Goal: Transaction & Acquisition: Purchase product/service

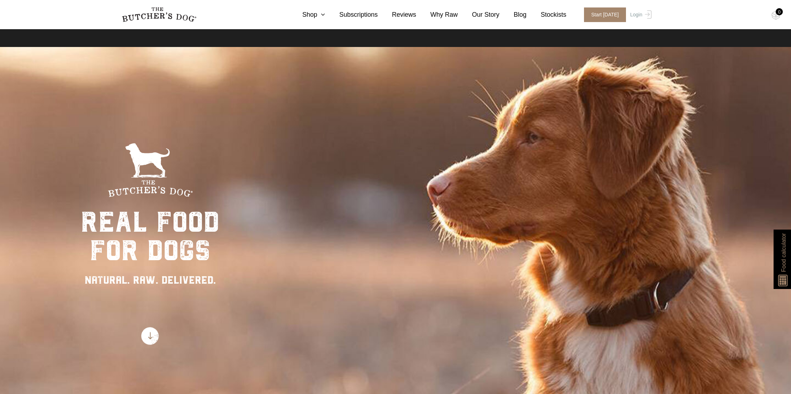
scroll to position [43, 0]
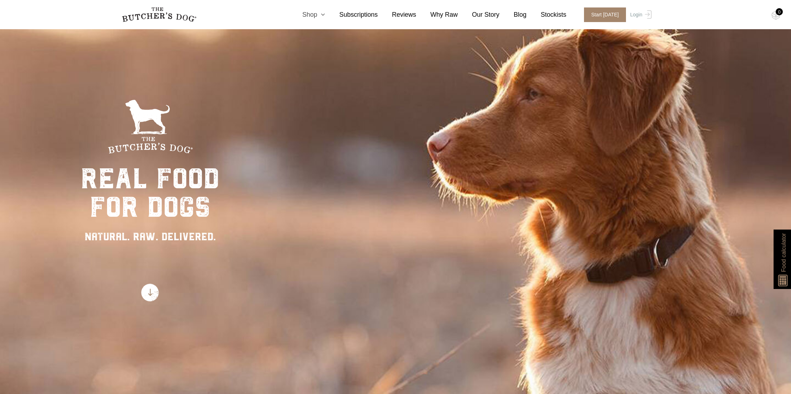
click at [313, 14] on link "Shop" at bounding box center [306, 15] width 37 height 10
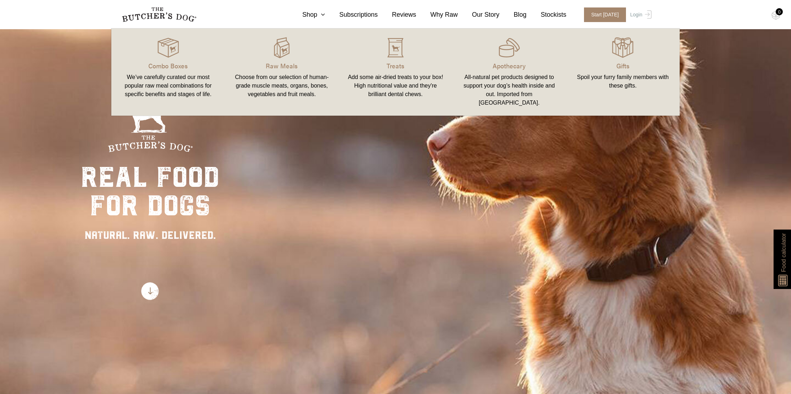
click at [363, 320] on div "real food for dogs NATURAL. RAW. DELIVERED." at bounding box center [395, 199] width 791 height 394
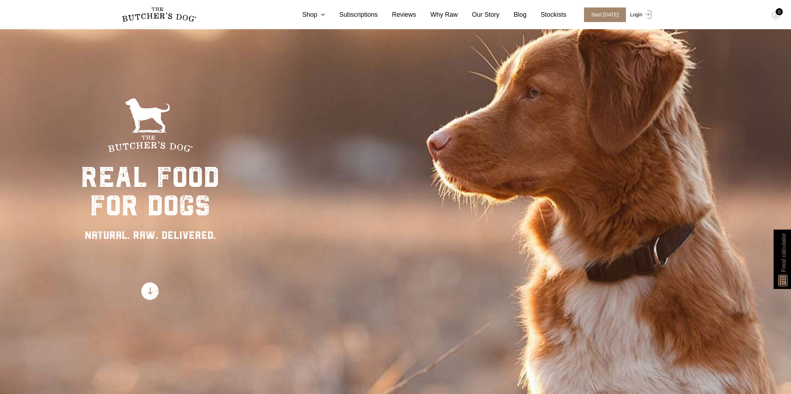
click at [636, 14] on link "Login" at bounding box center [640, 14] width 23 height 15
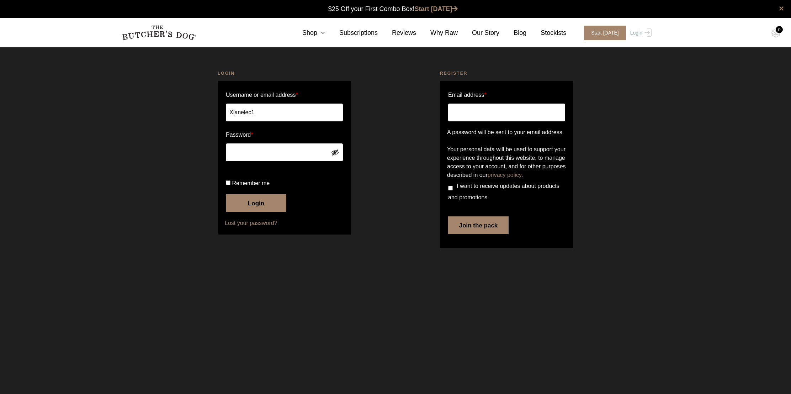
click at [257, 212] on button "Login" at bounding box center [256, 203] width 60 height 18
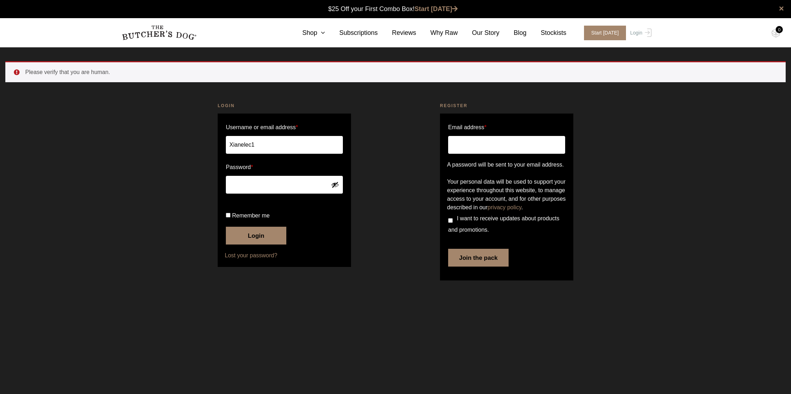
click at [254, 244] on button "Login" at bounding box center [256, 236] width 60 height 18
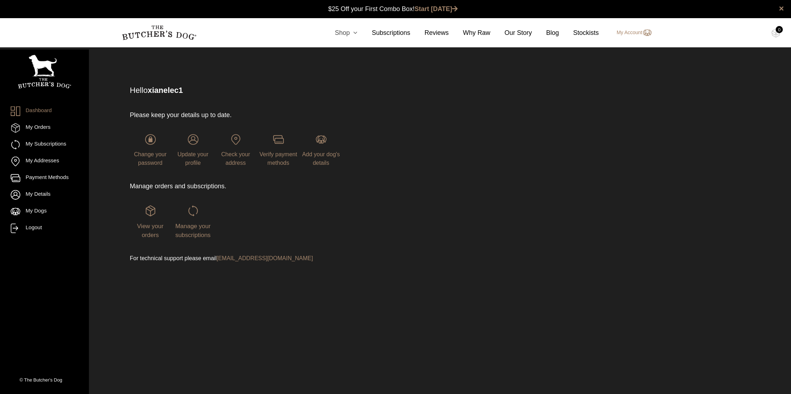
click at [343, 33] on link "Shop" at bounding box center [339, 33] width 37 height 10
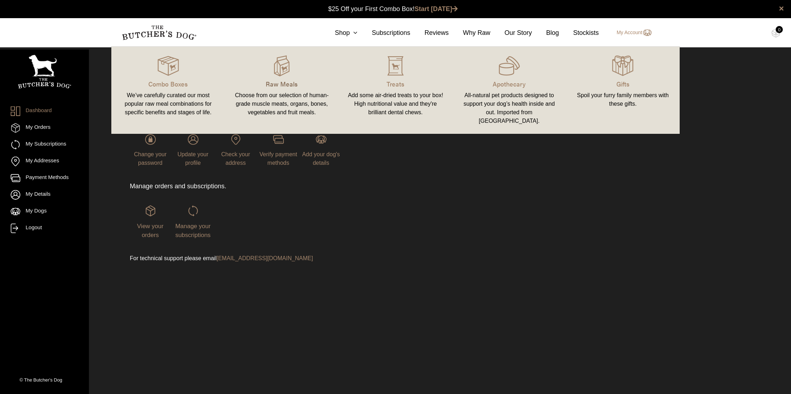
click at [279, 84] on p "Raw Meals" at bounding box center [282, 84] width 97 height 10
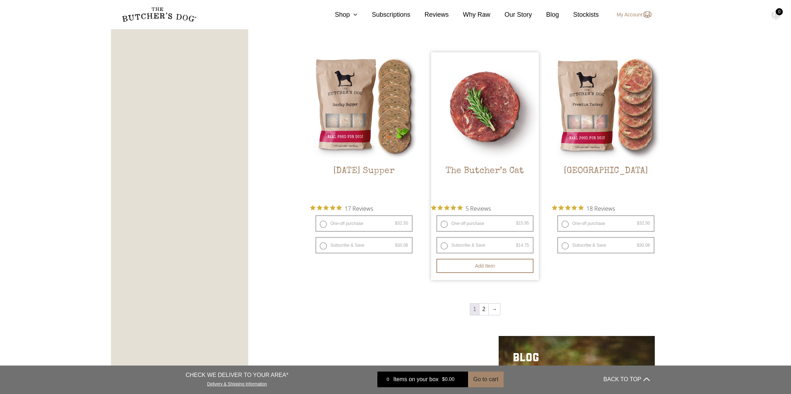
scroll to position [855, 0]
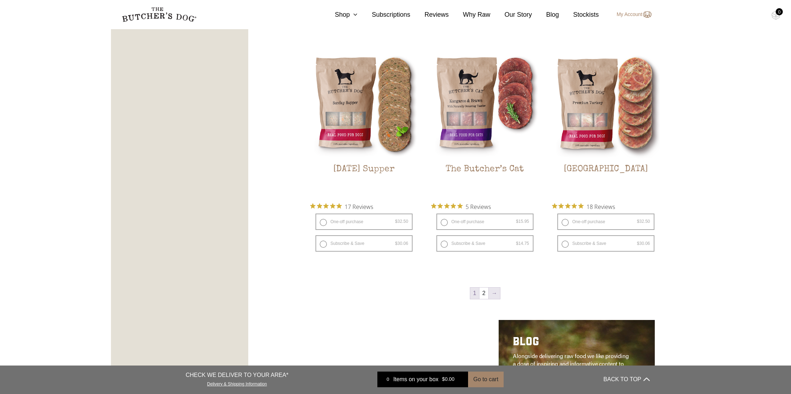
click at [494, 287] on link "→" at bounding box center [494, 292] width 11 height 11
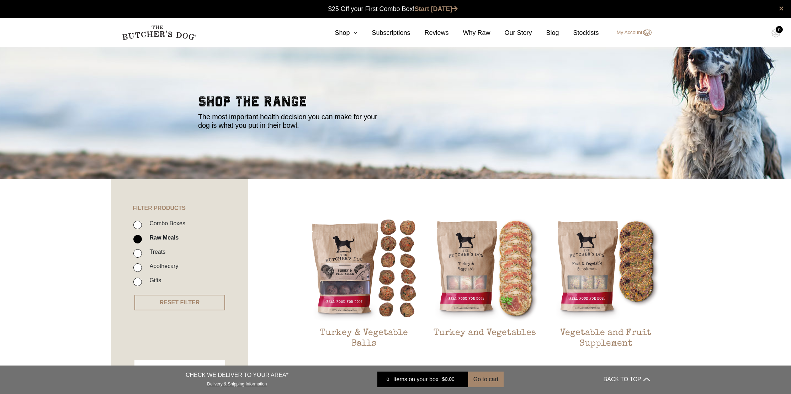
scroll to position [2, 0]
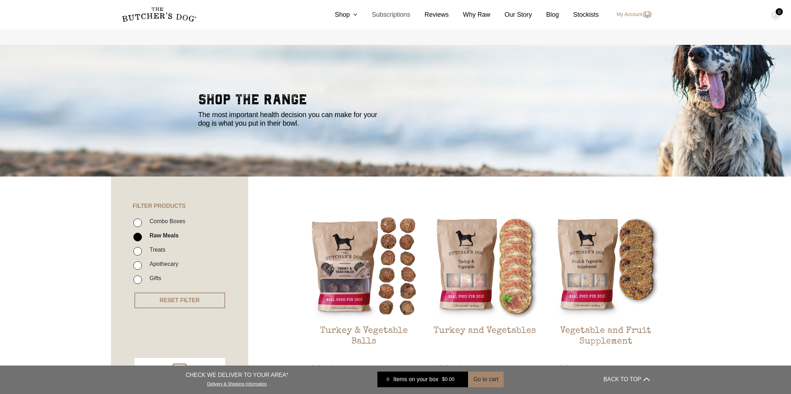
click at [389, 15] on link "Subscriptions" at bounding box center [384, 15] width 53 height 10
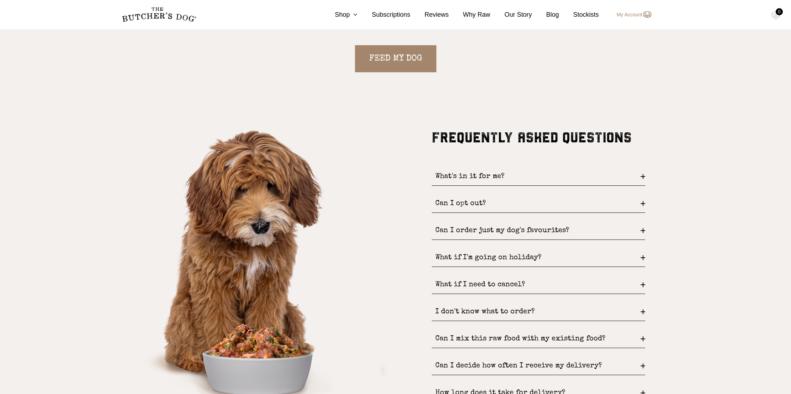
scroll to position [917, 0]
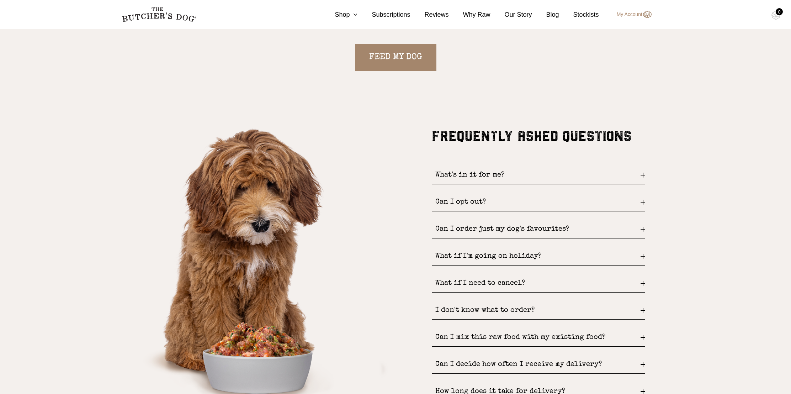
click at [467, 229] on div "Can I order just my dog's favourites?" at bounding box center [538, 229] width 213 height 18
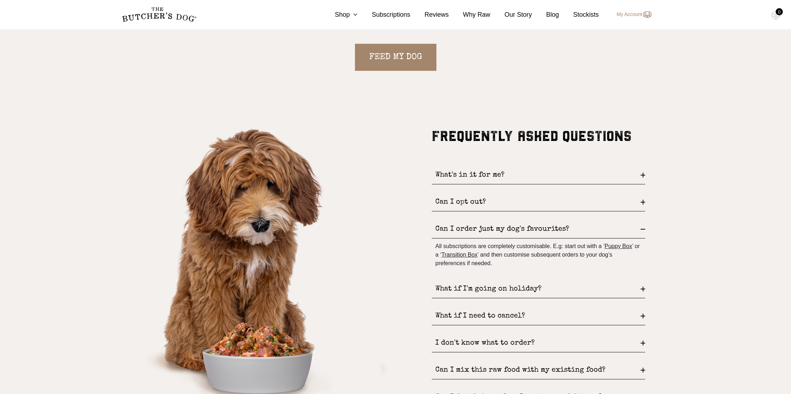
click at [477, 344] on div "I don't know what to order?" at bounding box center [538, 343] width 213 height 18
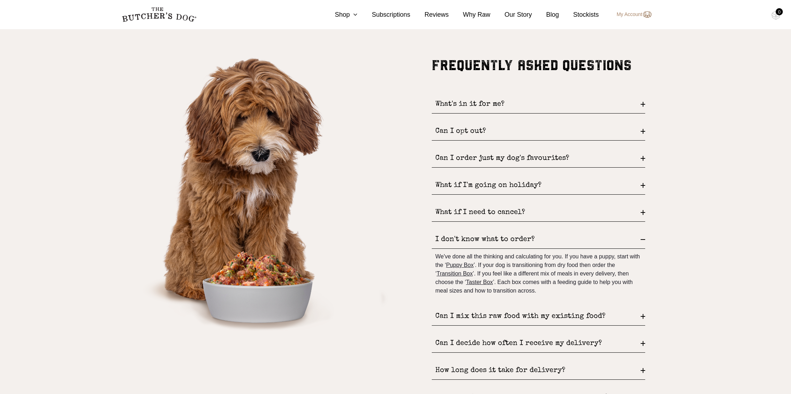
scroll to position [988, 0]
click at [497, 342] on div "Can I decide how often I receive my delivery?" at bounding box center [538, 343] width 213 height 18
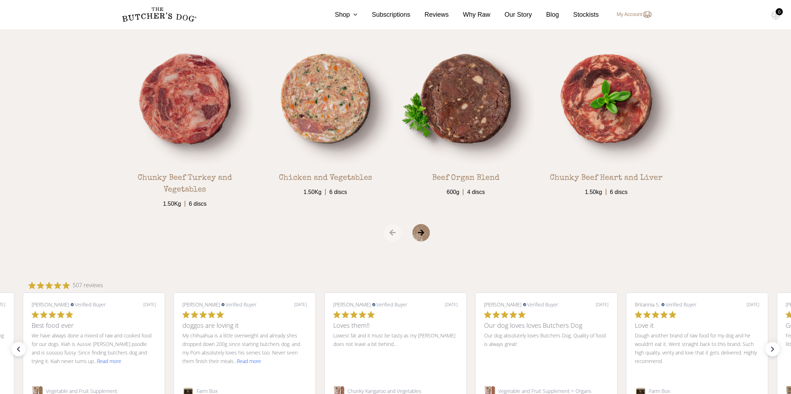
scroll to position [1372, 0]
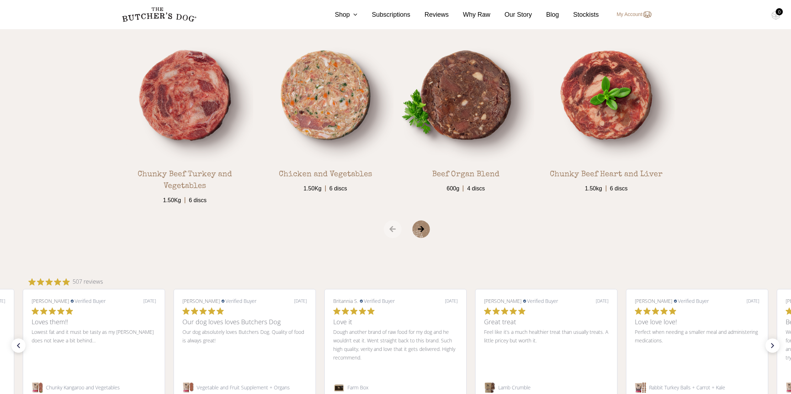
click at [422, 236] on span "›" at bounding box center [430, 229] width 36 height 18
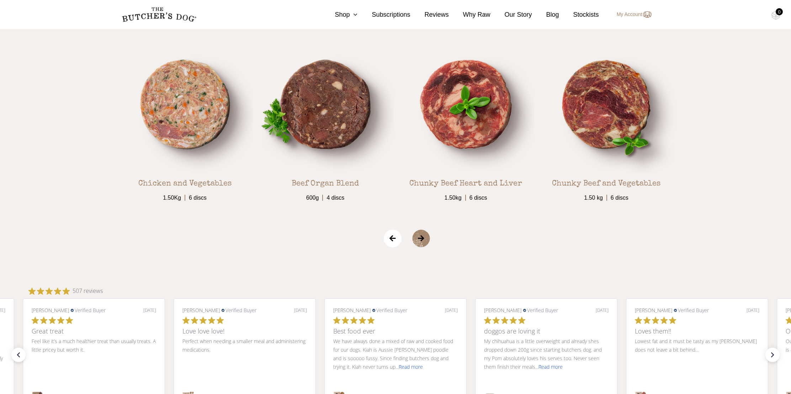
scroll to position [1360, 0]
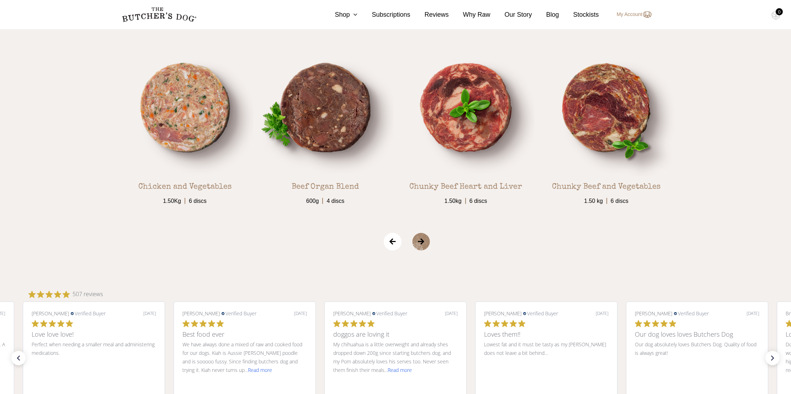
click at [421, 247] on span "›" at bounding box center [430, 242] width 36 height 18
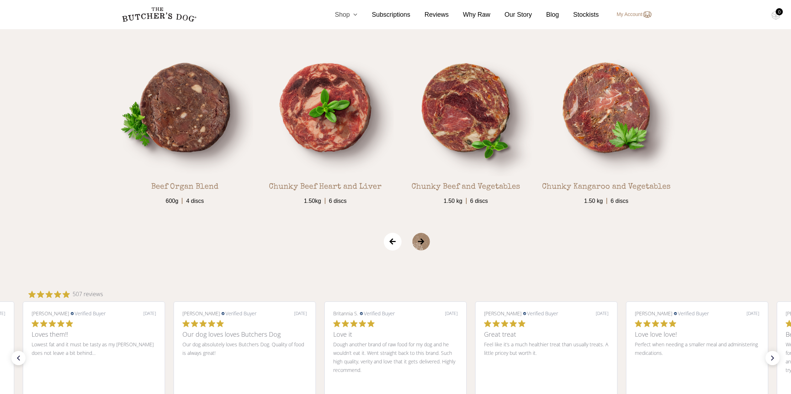
click at [342, 14] on link "Shop" at bounding box center [339, 15] width 37 height 10
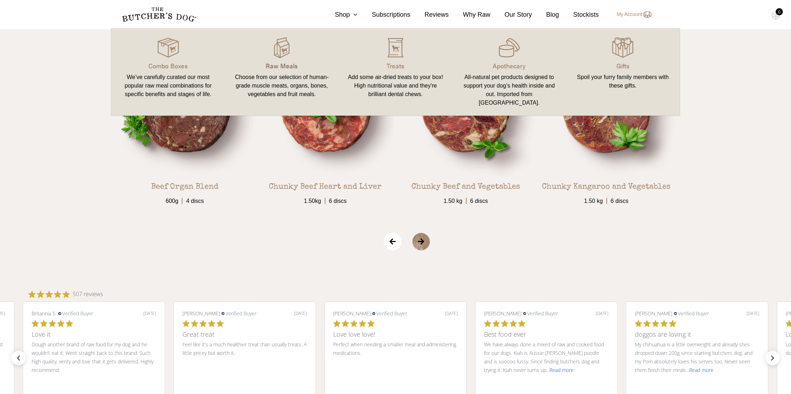
click at [288, 65] on p "Raw Meals" at bounding box center [282, 66] width 97 height 10
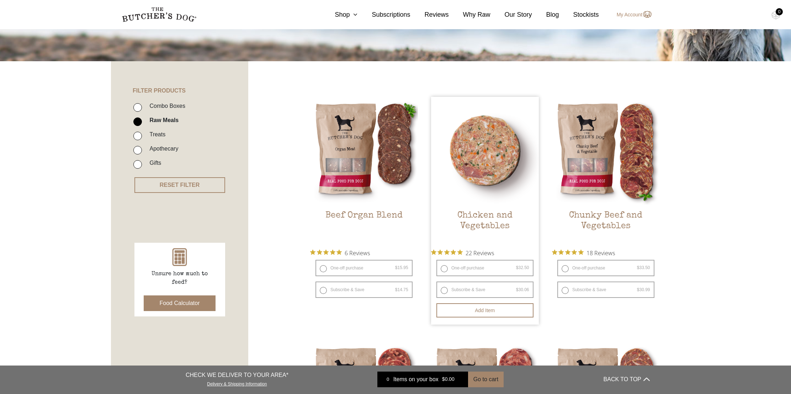
scroll to position [118, 0]
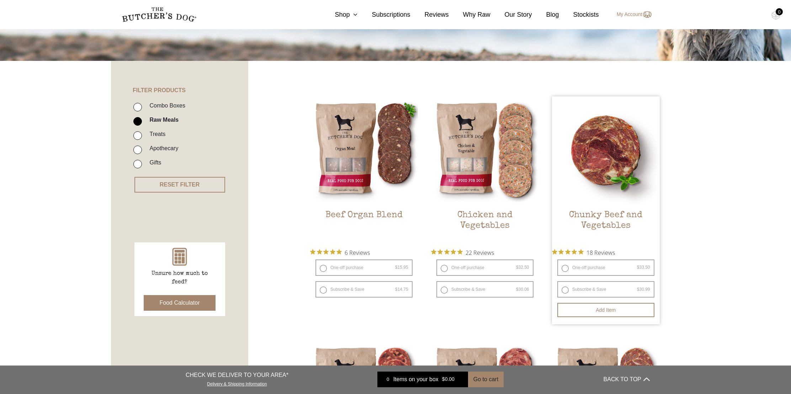
click at [566, 267] on label "One-off purchase $ 33.50 — or subscribe and save 7.5%" at bounding box center [606, 267] width 97 height 16
radio input "true"
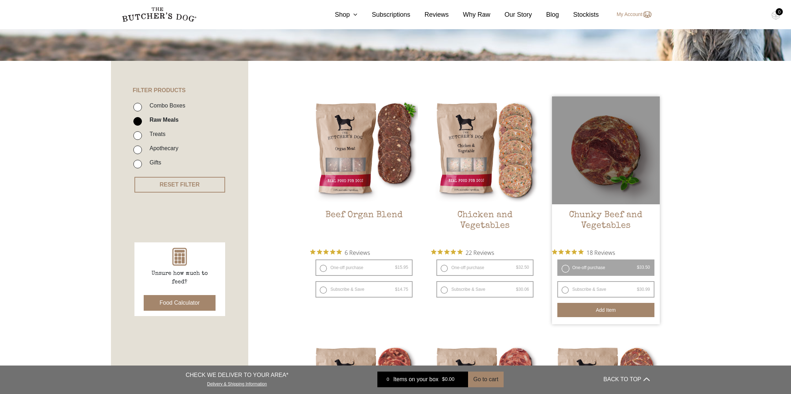
click at [602, 309] on button "Add item" at bounding box center [606, 310] width 97 height 14
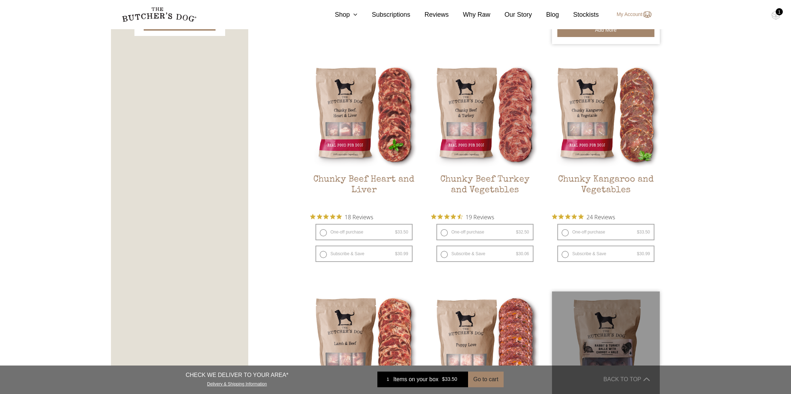
scroll to position [400, 0]
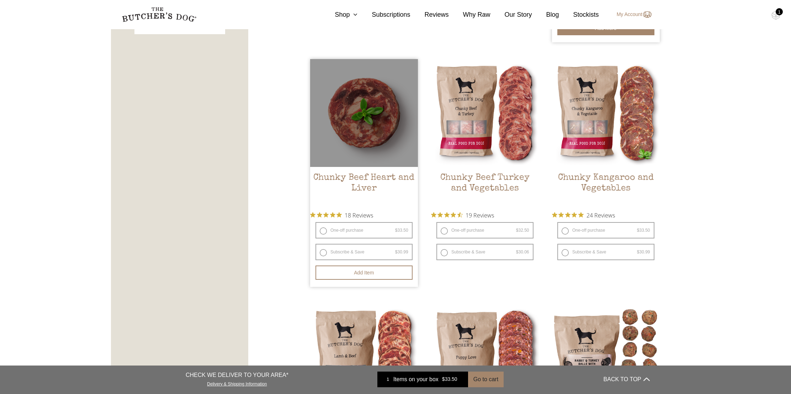
click at [323, 227] on label "One-off purchase $ 33.50 — or subscribe and save 7.5%" at bounding box center [364, 230] width 97 height 16
radio input "true"
radio input "false"
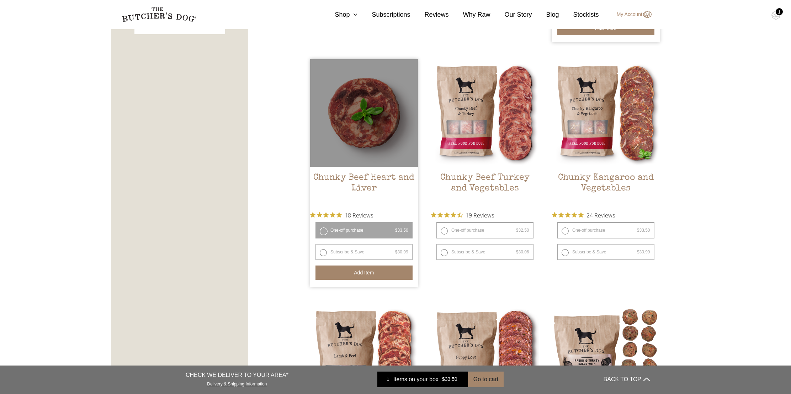
click at [366, 270] on button "Add item" at bounding box center [364, 272] width 97 height 14
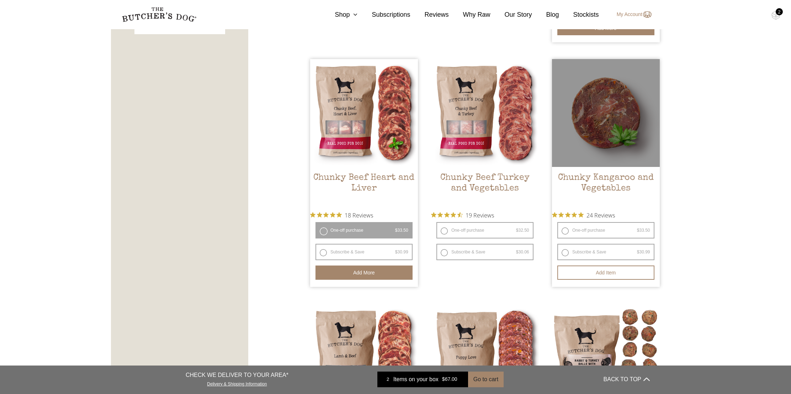
scroll to position [401, 0]
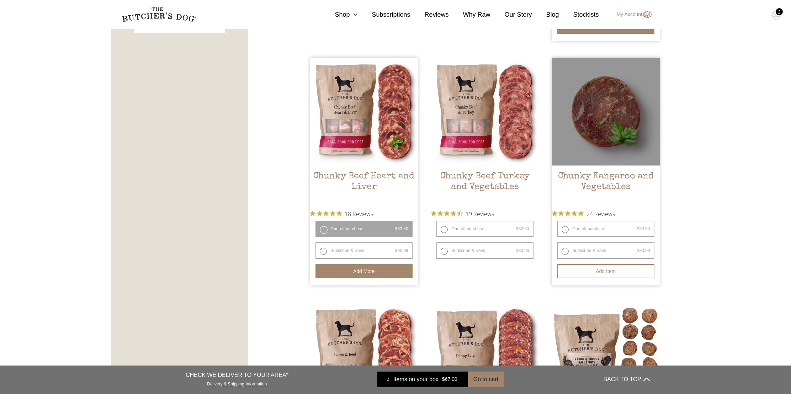
click at [566, 225] on label "One-off purchase $ 33.50 — or subscribe and save 7.5%" at bounding box center [606, 229] width 97 height 16
radio input "true"
radio input "false"
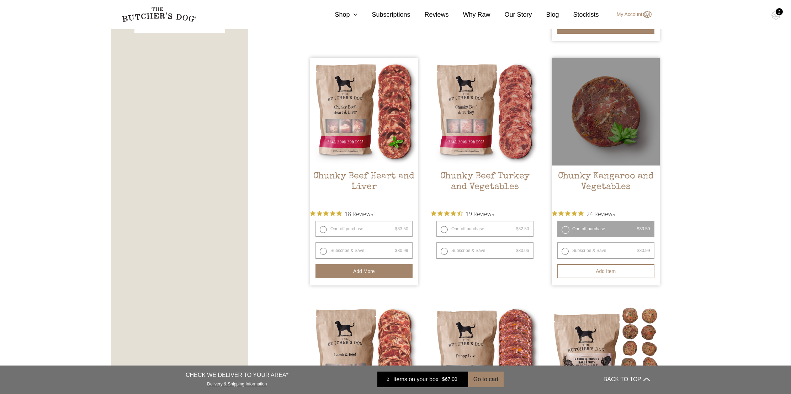
scroll to position [400, 0]
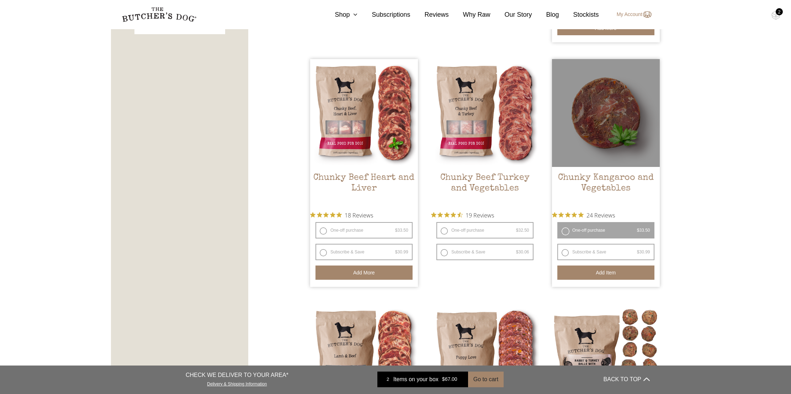
click at [610, 270] on button "Add item" at bounding box center [606, 272] width 97 height 14
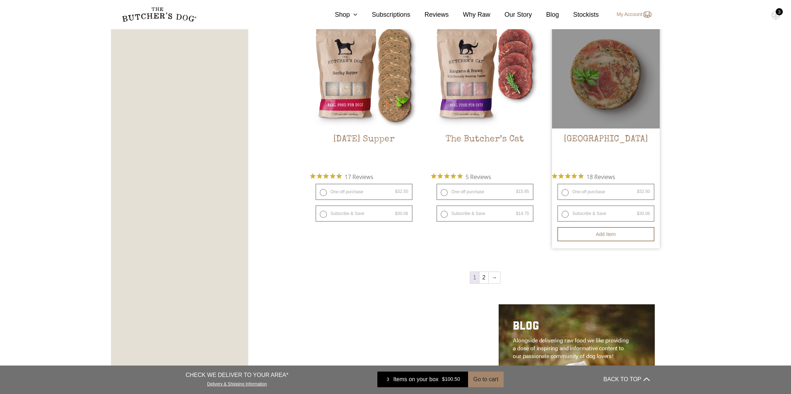
scroll to position [914, 0]
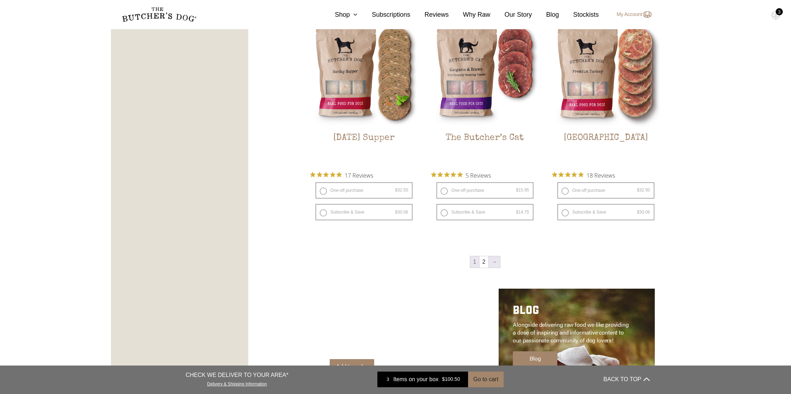
click at [493, 256] on link "→" at bounding box center [494, 261] width 11 height 11
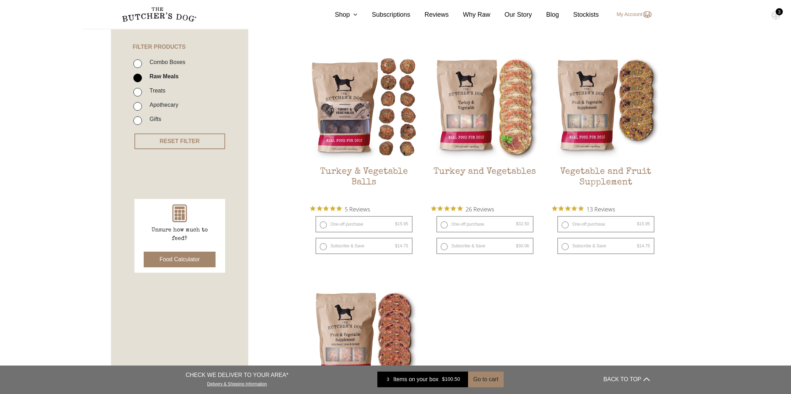
scroll to position [161, 0]
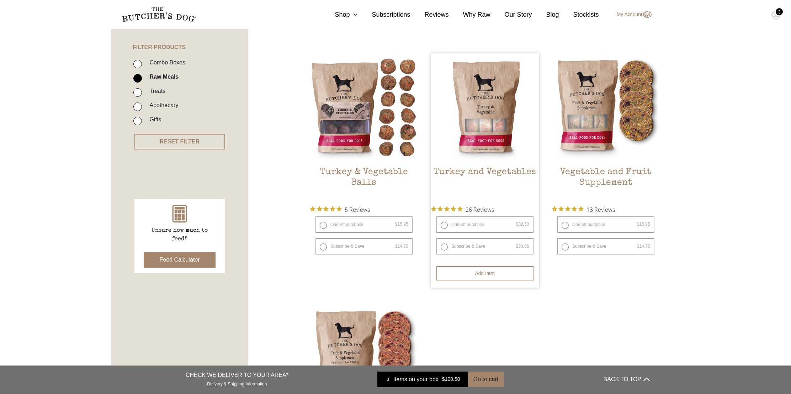
click at [444, 223] on label "One-off purchase $ 32.50 — or subscribe and save 7.5%" at bounding box center [485, 224] width 97 height 16
radio input "true"
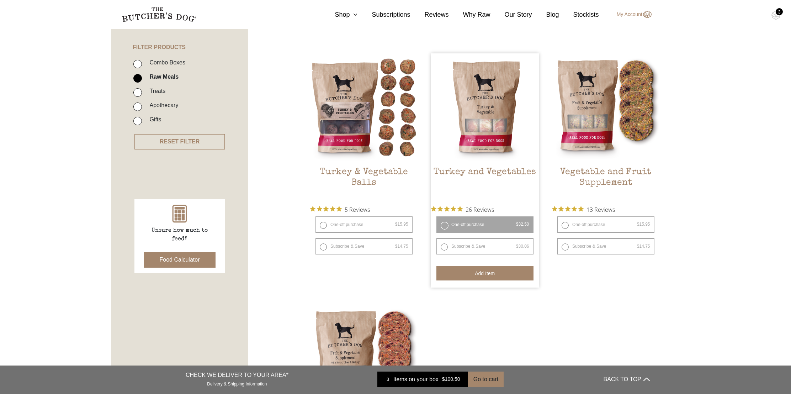
click at [497, 273] on button "Add item" at bounding box center [485, 273] width 97 height 14
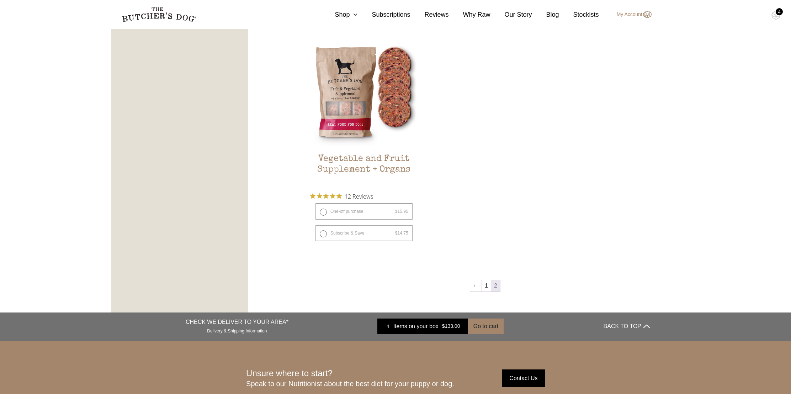
scroll to position [429, 0]
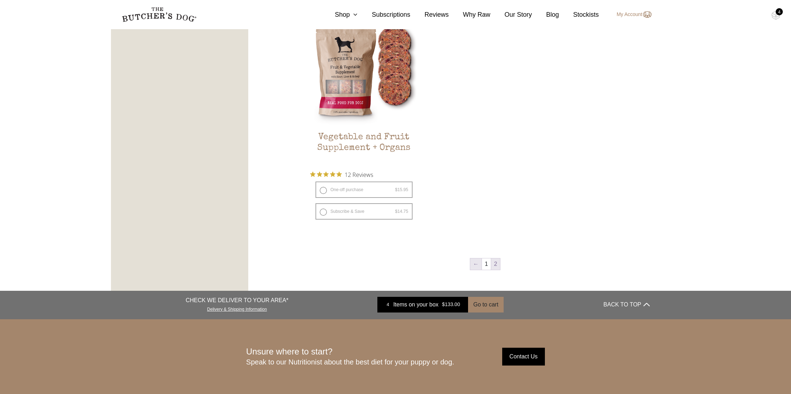
click at [479, 258] on link "←" at bounding box center [475, 263] width 11 height 11
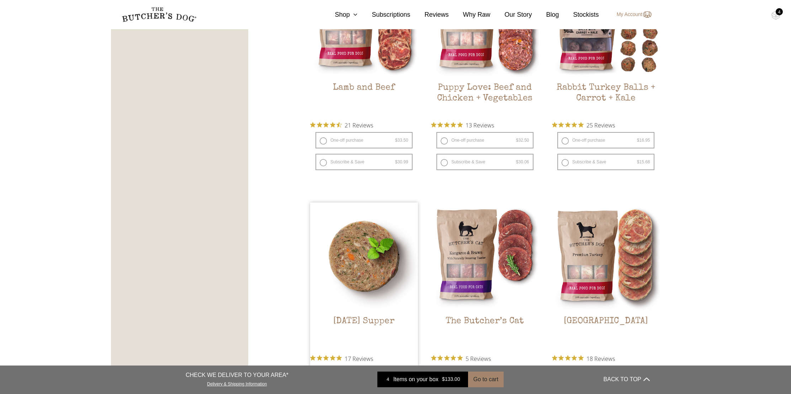
scroll to position [712, 0]
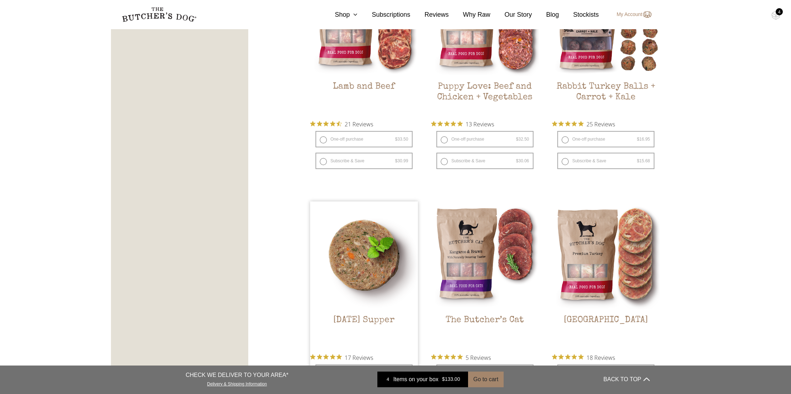
click at [372, 315] on h2 "Sunday Supper" at bounding box center [364, 331] width 108 height 33
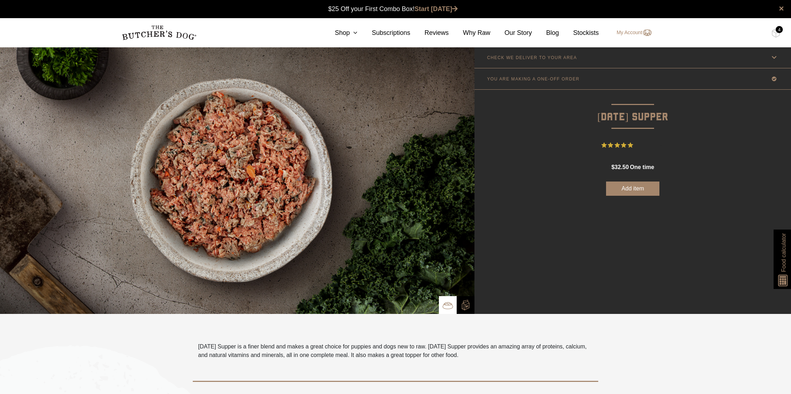
click at [635, 188] on button "Add item" at bounding box center [632, 188] width 53 height 14
click at [779, 30] on div "5" at bounding box center [779, 29] width 7 height 7
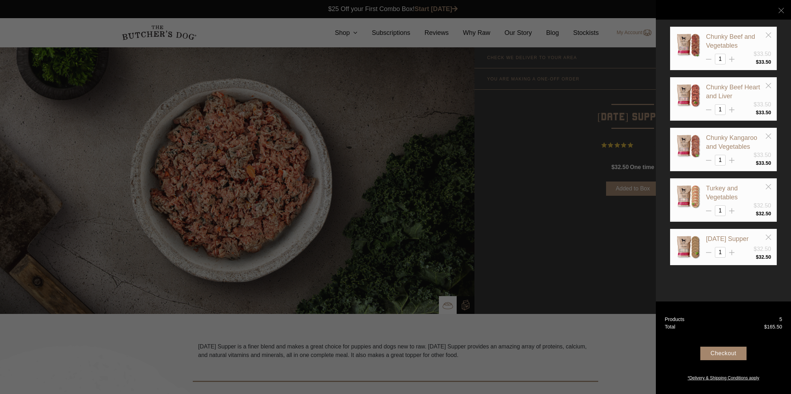
click at [718, 354] on div "Checkout" at bounding box center [724, 354] width 46 height 14
